Goal: Information Seeking & Learning: Learn about a topic

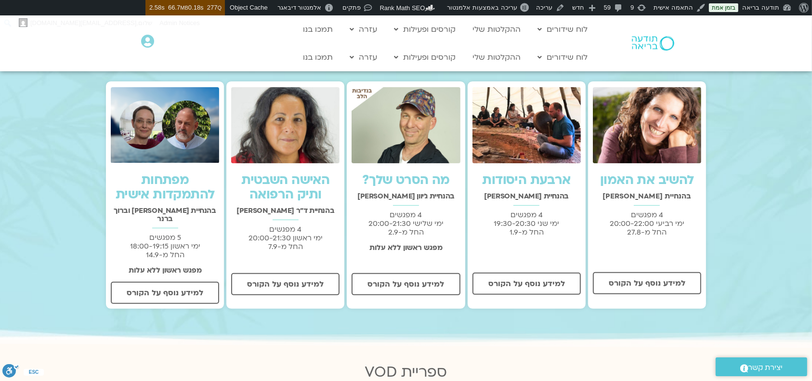
scroll to position [193, 0]
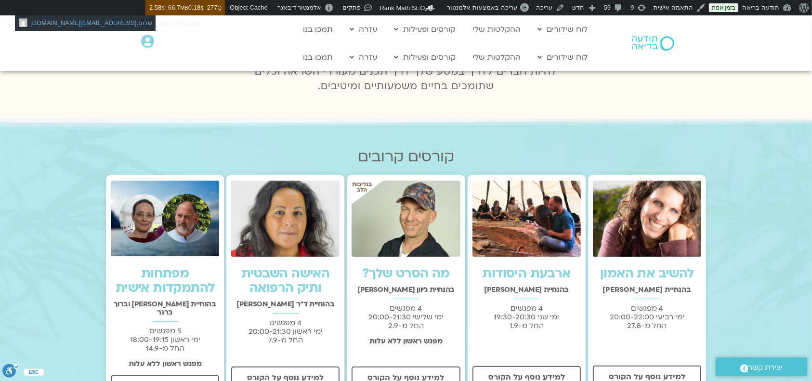
click at [88, 15] on link "שלום, [EMAIL_ADDRESS][DOMAIN_NAME]" at bounding box center [85, 22] width 141 height 15
click at [423, 232] on img at bounding box center [406, 219] width 108 height 76
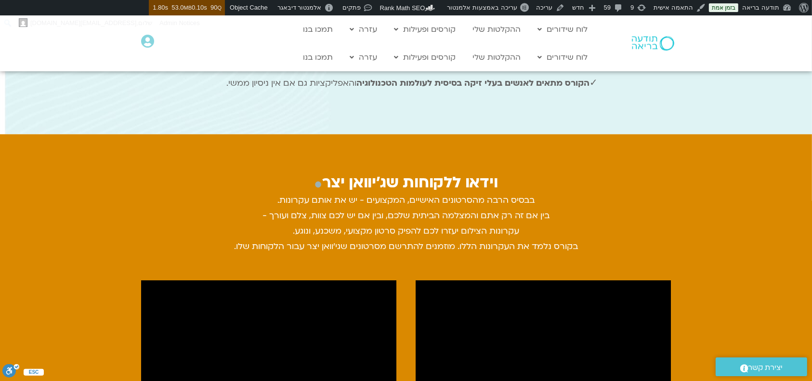
scroll to position [964, 0]
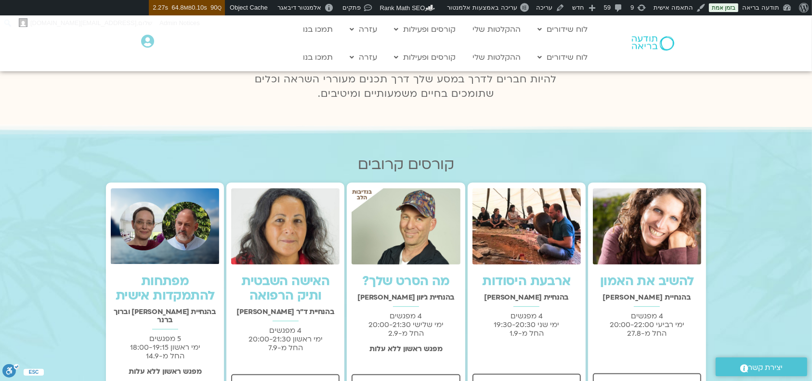
scroll to position [321, 0]
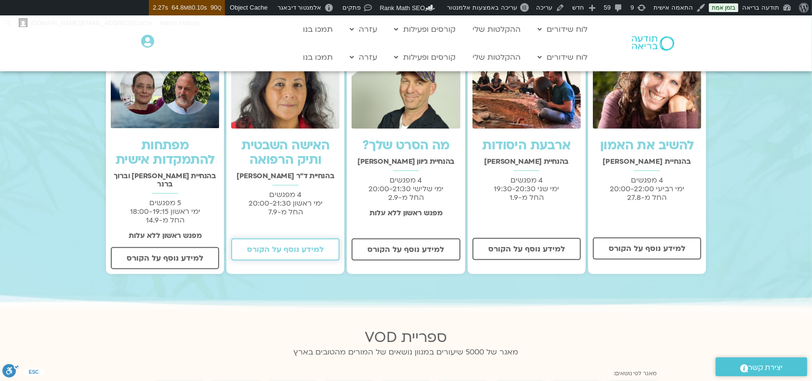
click at [252, 252] on span "למידע נוסף על הקורס" at bounding box center [285, 249] width 77 height 9
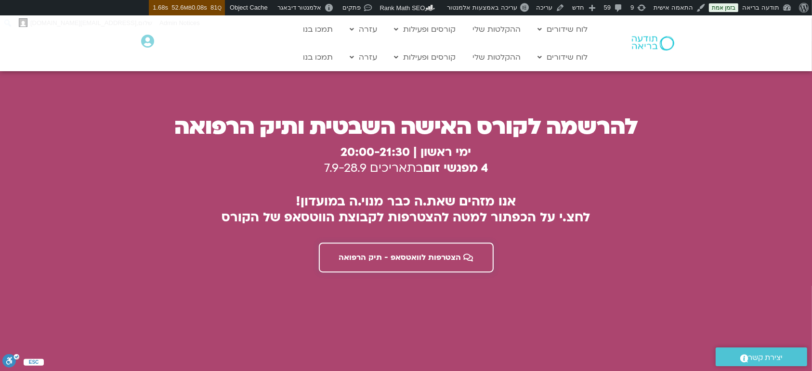
scroll to position [2588, 0]
